Goal: Check status: Check status

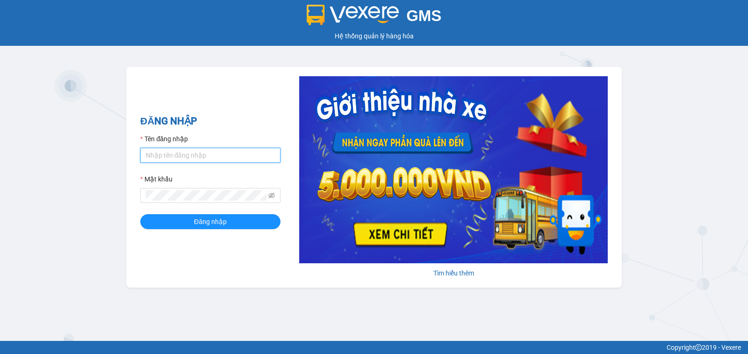
click at [181, 154] on input "Tên đăng nhập" at bounding box center [210, 155] width 140 height 15
type input "truong1bt.minhtam"
click at [140, 214] on button "Đăng nhập" at bounding box center [210, 221] width 140 height 15
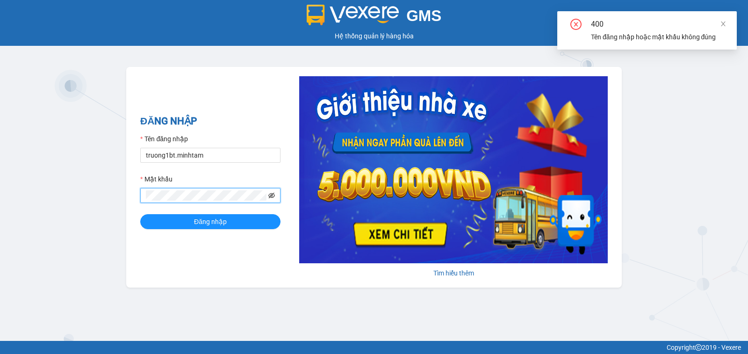
click at [271, 193] on icon "eye-invisible" at bounding box center [271, 195] width 7 height 7
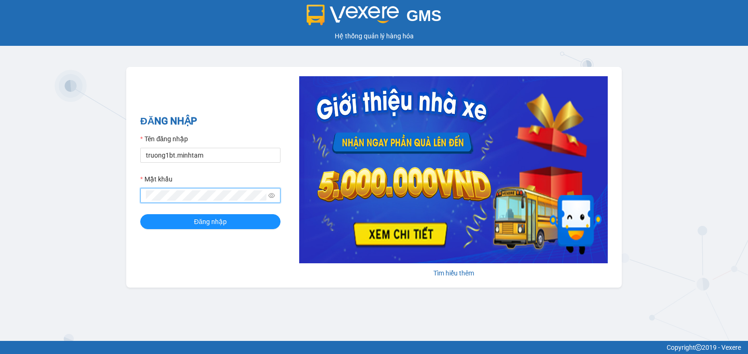
click at [140, 214] on button "Đăng nhập" at bounding box center [210, 221] width 140 height 15
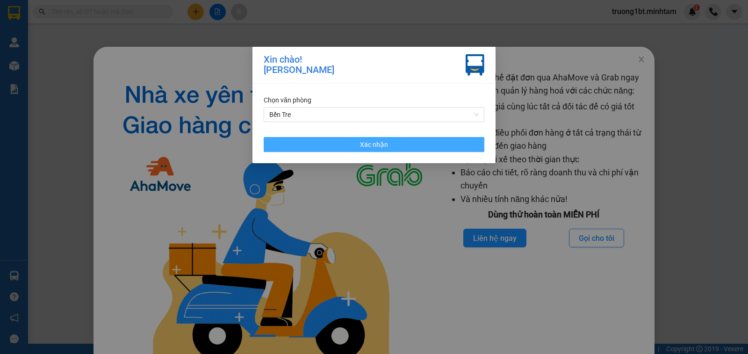
click at [413, 152] on div "Chọn văn phòng Bến Tre Xác nhận" at bounding box center [373, 123] width 243 height 79
click at [414, 150] on button "Xác nhận" at bounding box center [374, 144] width 221 height 15
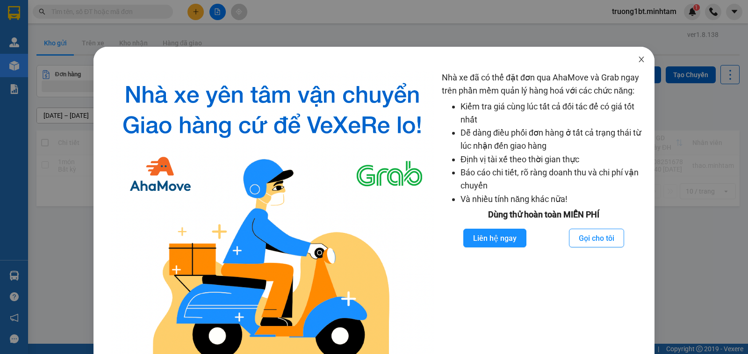
click at [638, 59] on icon "close" at bounding box center [640, 60] width 5 height 6
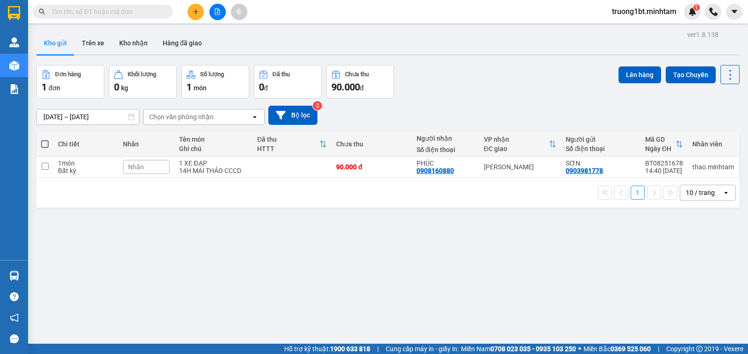
click at [16, 274] on img at bounding box center [14, 276] width 10 height 10
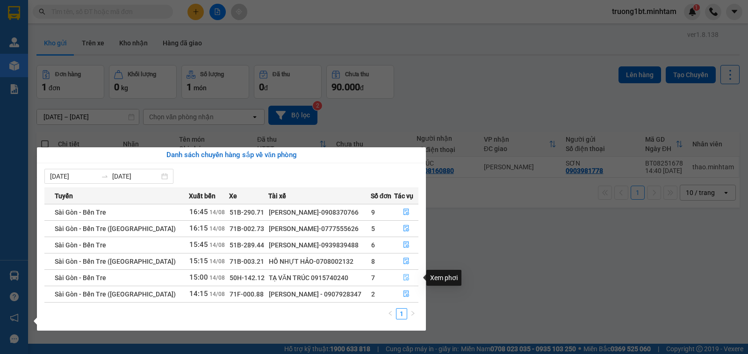
click at [406, 275] on icon "file-done" at bounding box center [406, 277] width 7 height 7
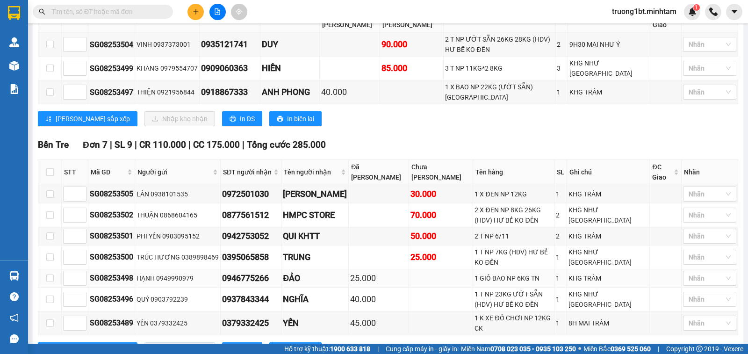
scroll to position [312, 0]
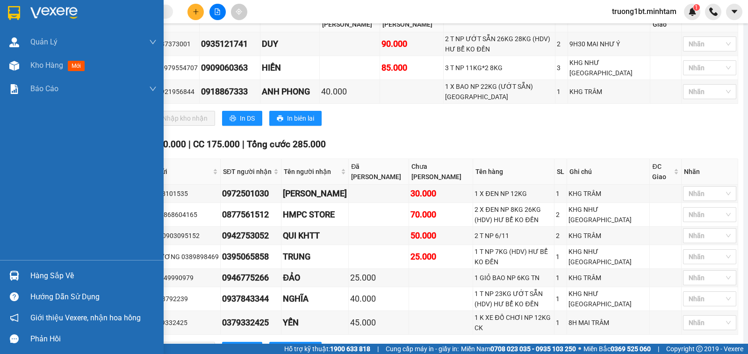
drag, startPoint x: 24, startPoint y: 276, endPoint x: 30, endPoint y: 272, distance: 7.1
click at [24, 276] on div "Hàng sắp về" at bounding box center [82, 275] width 164 height 21
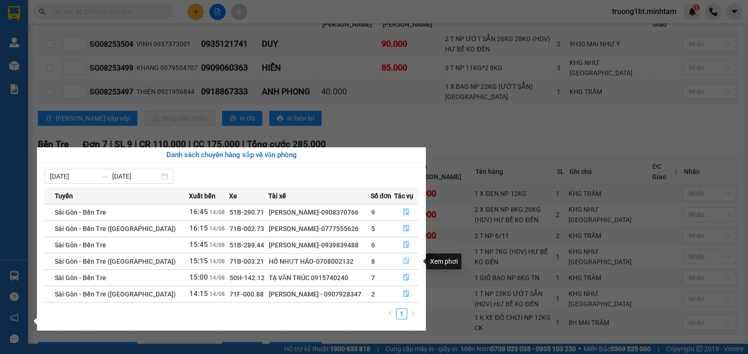
click at [403, 257] on icon "file-done" at bounding box center [406, 260] width 7 height 7
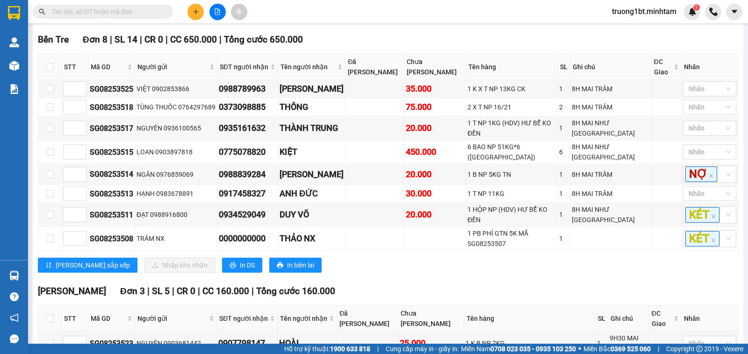
scroll to position [250, 0]
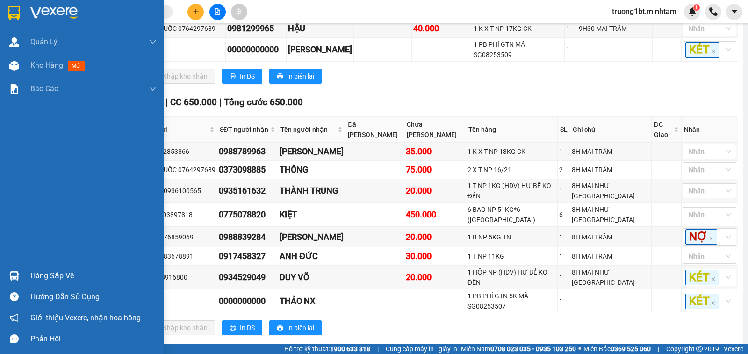
click at [21, 275] on div at bounding box center [14, 275] width 16 height 16
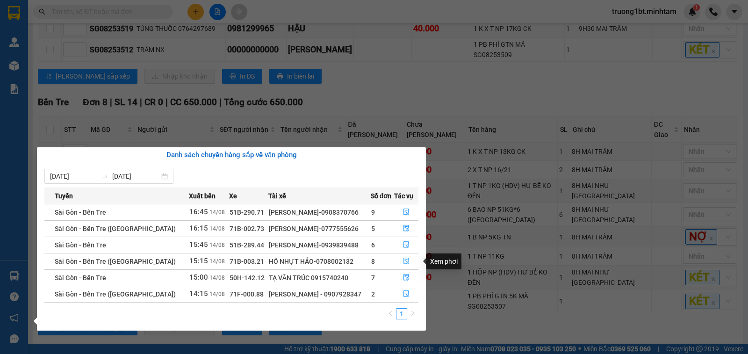
click at [405, 260] on icon "file-done" at bounding box center [406, 260] width 7 height 7
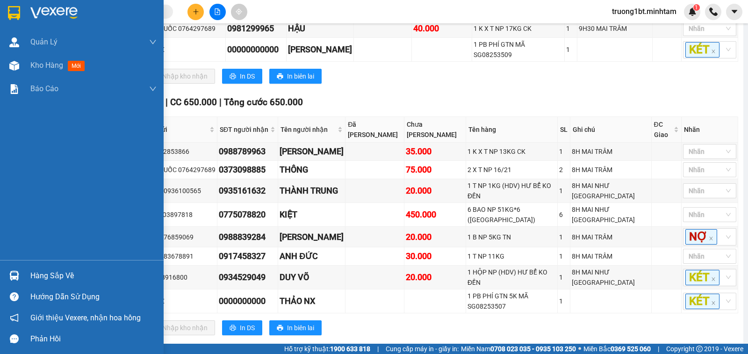
drag, startPoint x: 39, startPoint y: 274, endPoint x: 81, endPoint y: 277, distance: 42.6
click at [39, 274] on div "Hàng sắp về" at bounding box center [93, 276] width 126 height 14
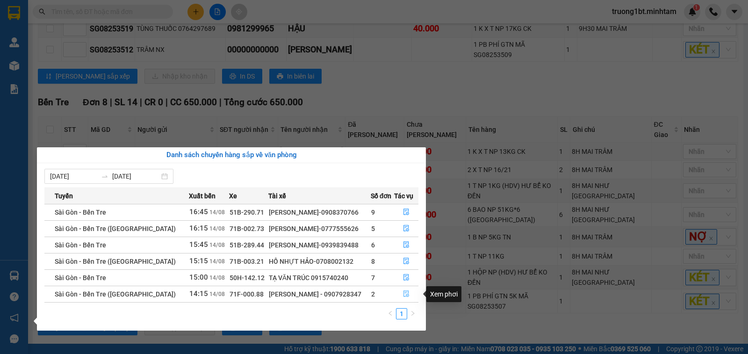
click at [404, 293] on icon "file-done" at bounding box center [406, 293] width 7 height 7
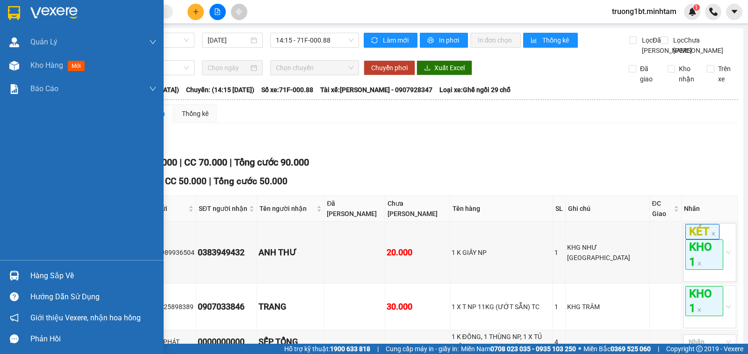
click at [13, 8] on img at bounding box center [14, 13] width 12 height 14
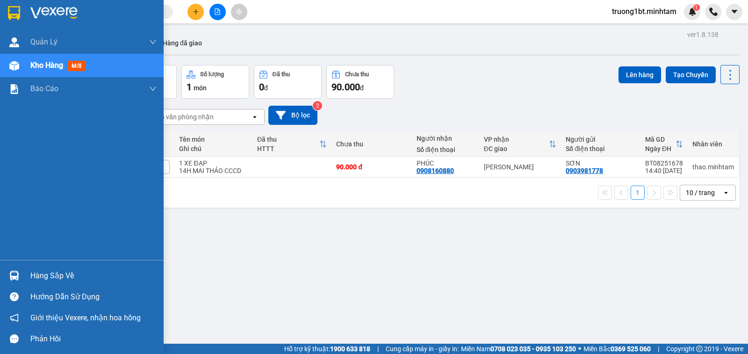
click at [41, 273] on div "Hàng sắp về" at bounding box center [93, 276] width 126 height 14
